Goal: Navigation & Orientation: Find specific page/section

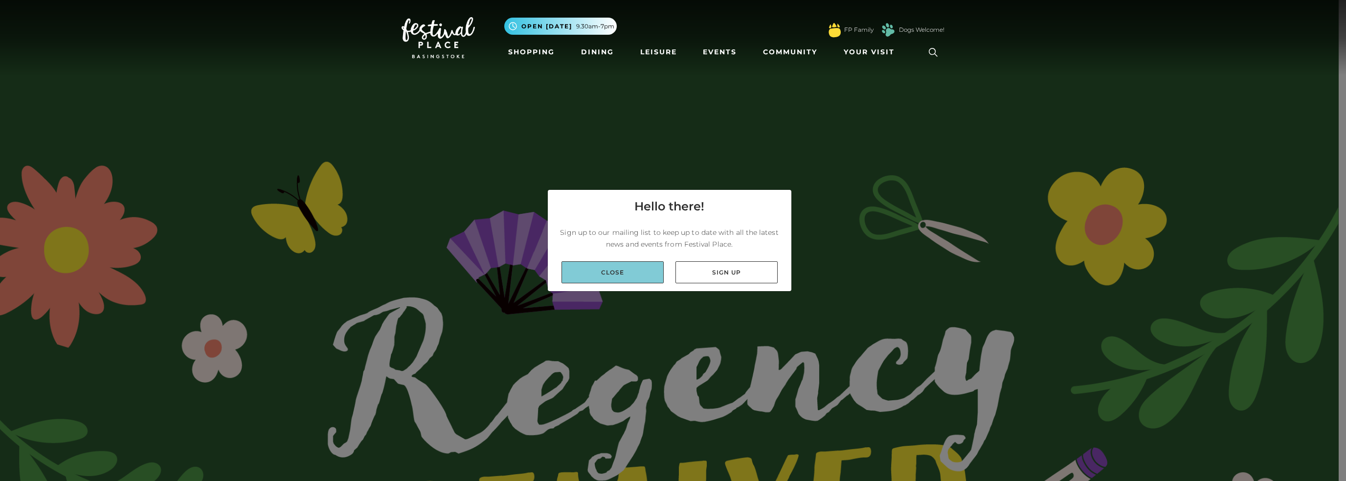
click at [626, 281] on link "Close" at bounding box center [613, 272] width 102 height 22
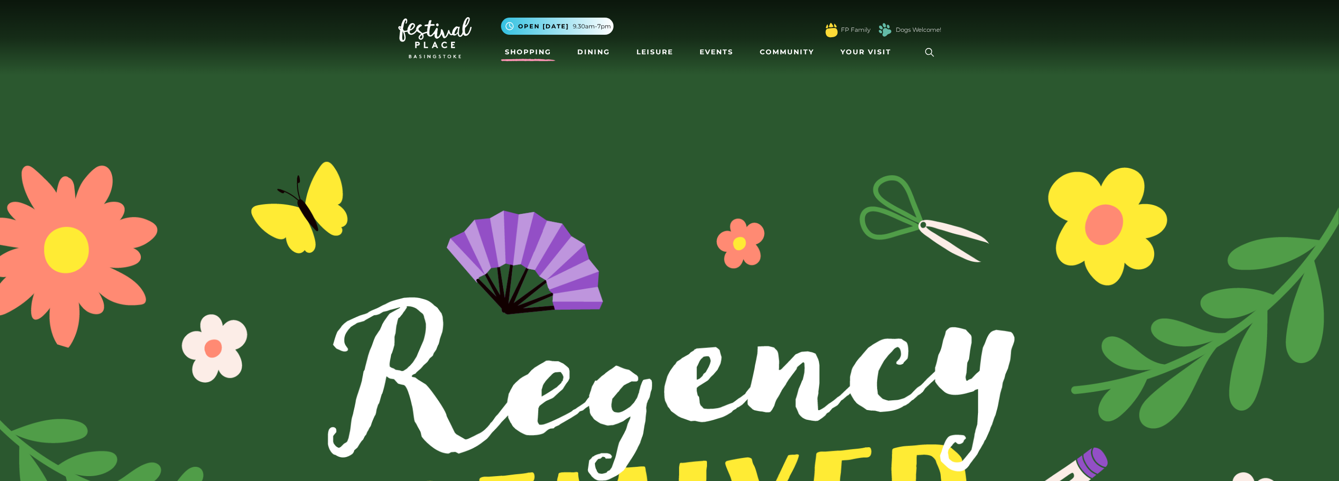
click at [517, 57] on link "Shopping" at bounding box center [528, 52] width 54 height 18
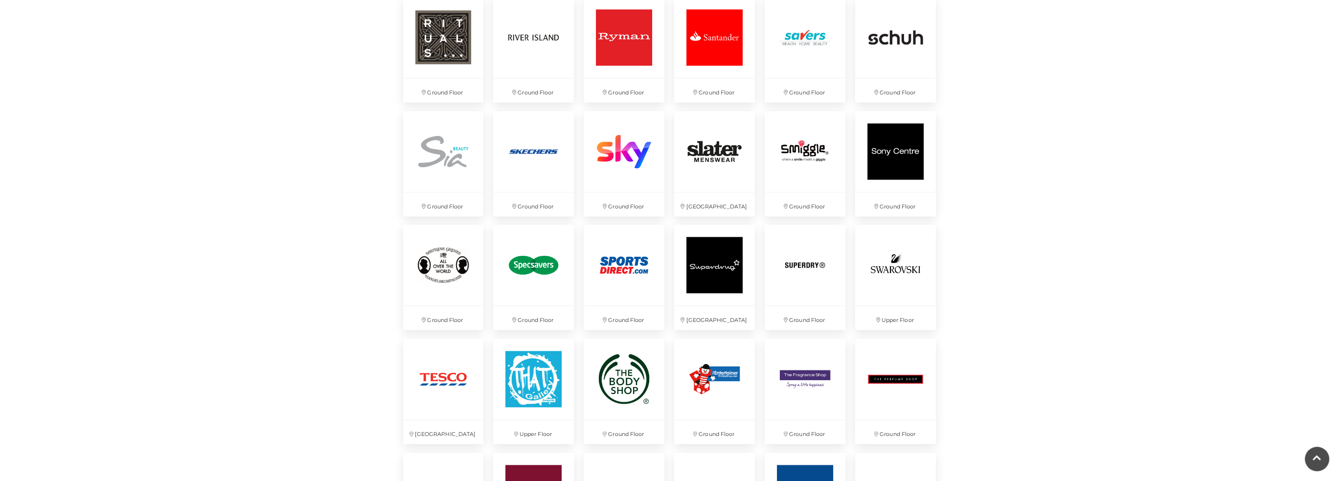
scroll to position [2153, 0]
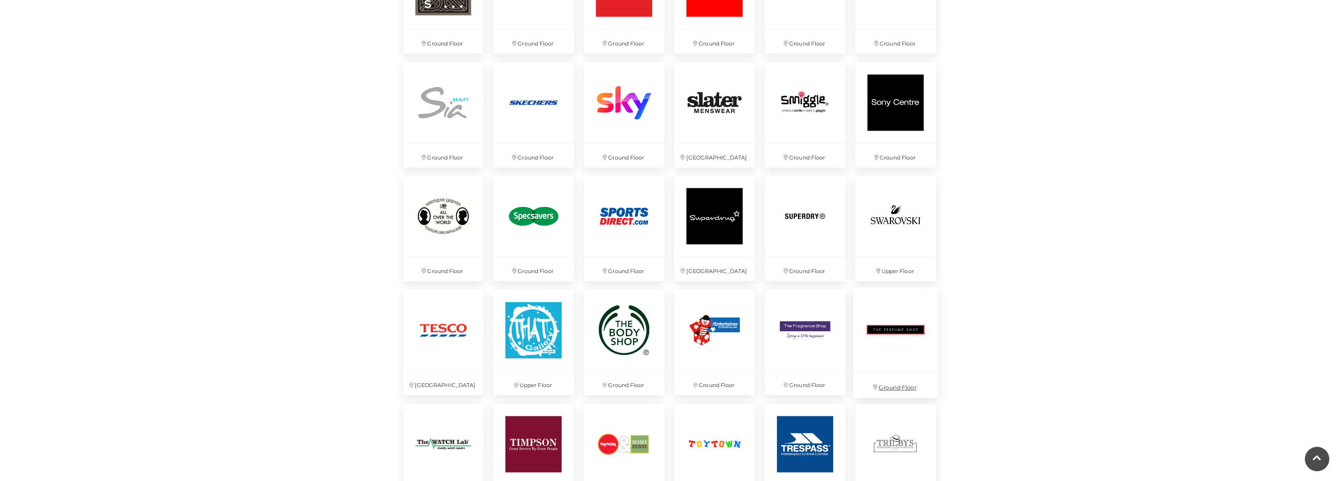
click at [905, 353] on img at bounding box center [895, 329] width 85 height 85
click at [779, 347] on img at bounding box center [805, 329] width 85 height 85
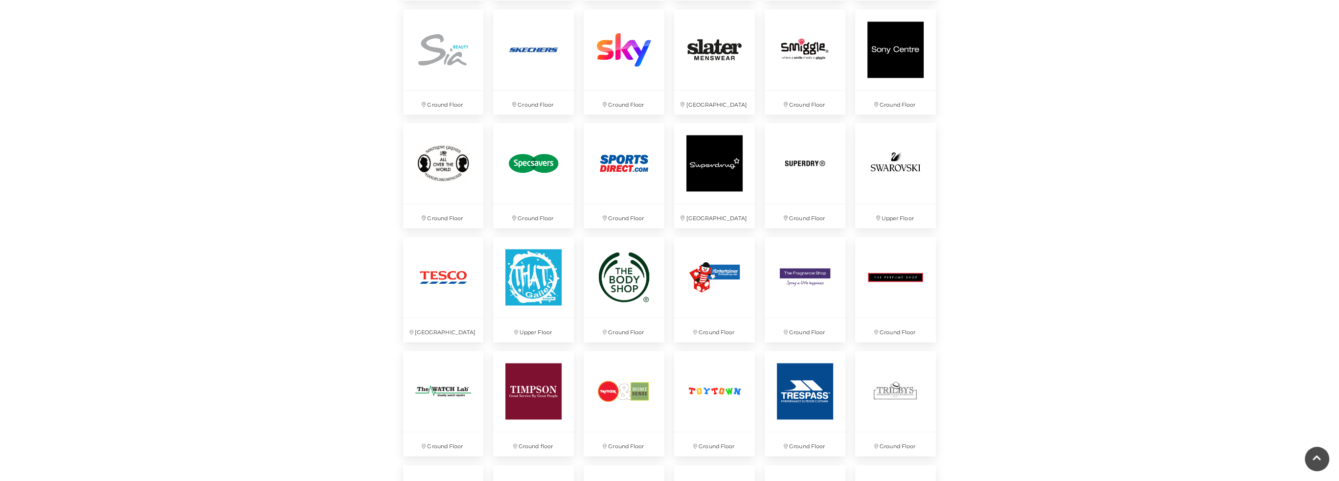
scroll to position [2202, 0]
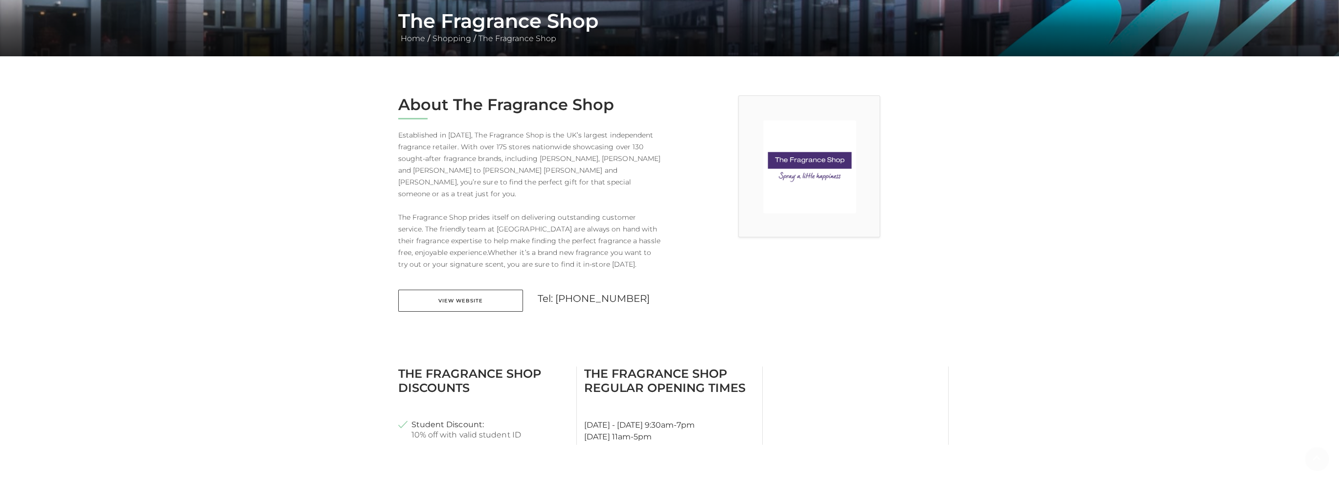
scroll to position [196, 0]
